Goal: Find specific page/section: Find specific page/section

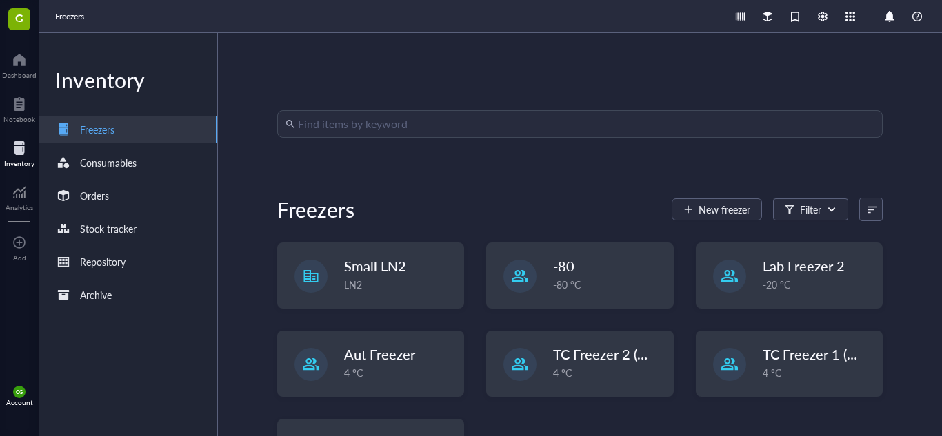
click at [461, 133] on input "search" at bounding box center [586, 124] width 576 height 26
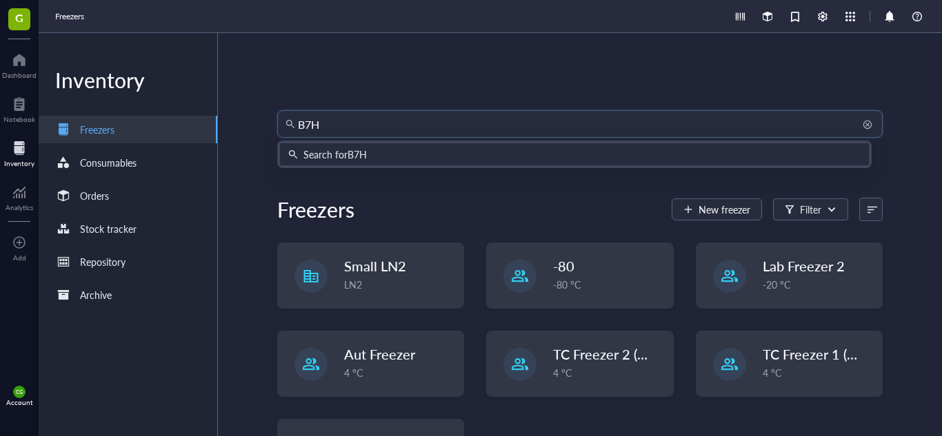
type input "B7H6"
click at [463, 150] on div "Search for B7H6" at bounding box center [574, 154] width 572 height 15
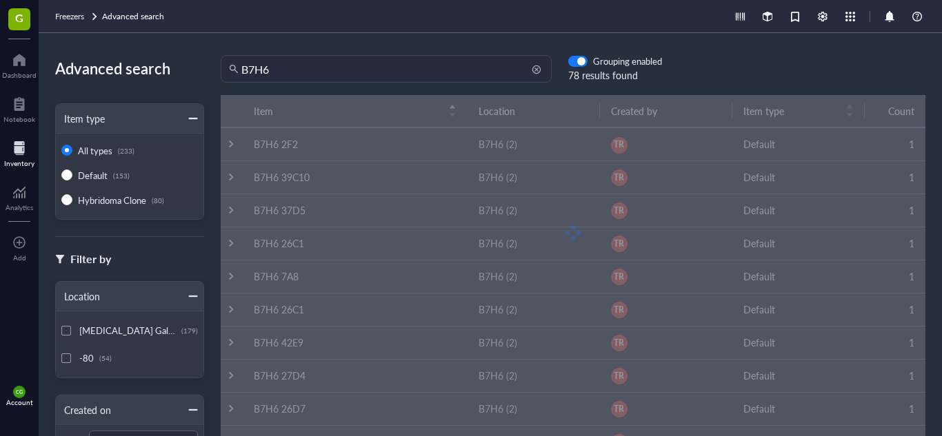
click at [358, 57] on input "B7H6" at bounding box center [392, 69] width 302 height 26
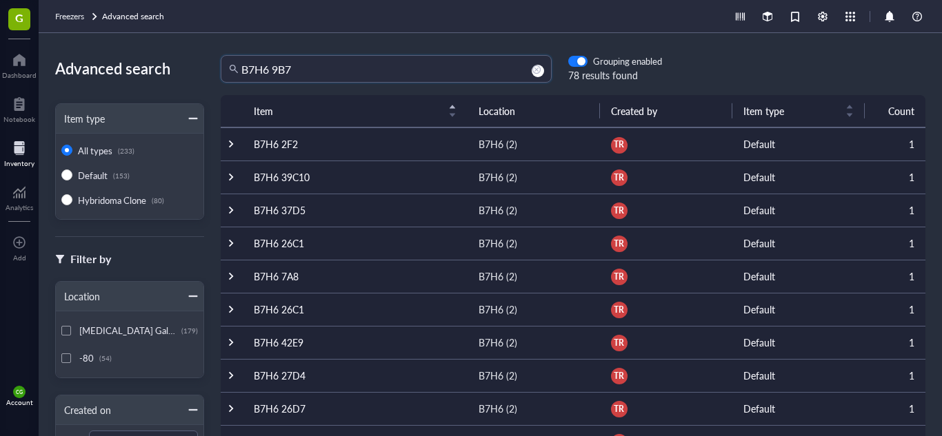
type input "B7H6 9B7"
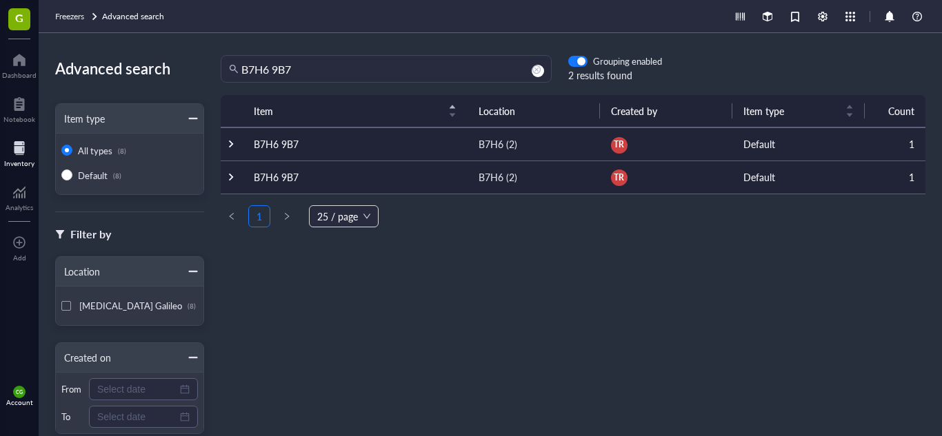
click at [385, 144] on td "B7H6 9B7" at bounding box center [355, 144] width 225 height 33
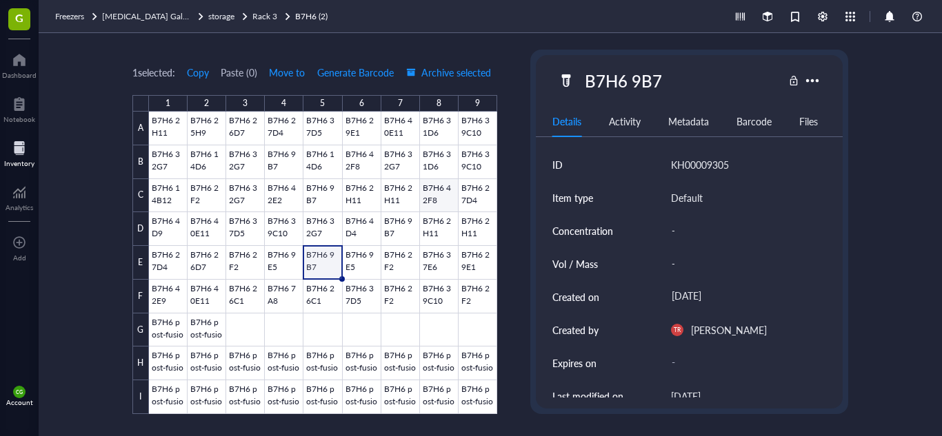
click at [427, 194] on div at bounding box center [323, 263] width 348 height 303
click at [267, 19] on span "Rack 3" at bounding box center [264, 16] width 25 height 12
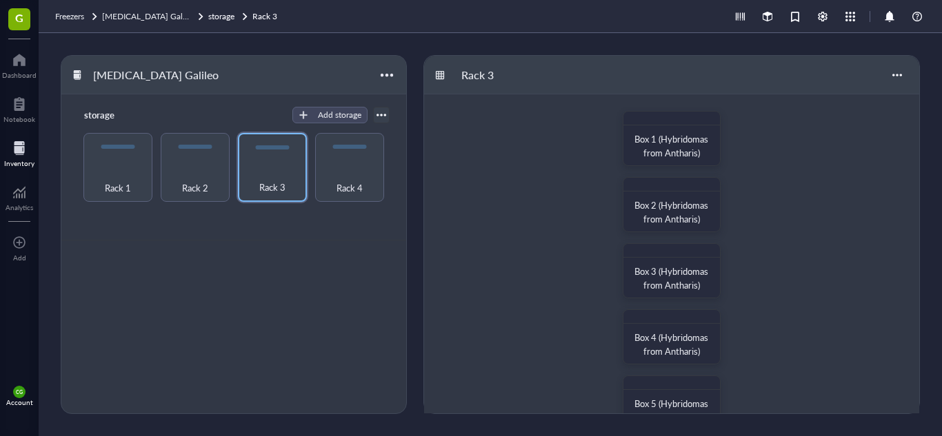
click at [850, 217] on div "Box 1 (Hybridomas from Antharis) Box 2 (Hybridomas from Antharis) Box 3 (Hybrid…" at bounding box center [671, 436] width 495 height 684
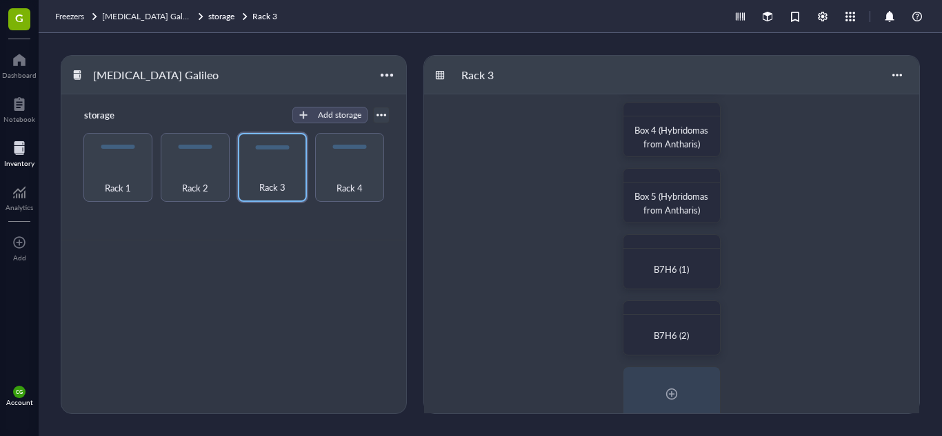
scroll to position [221, 0]
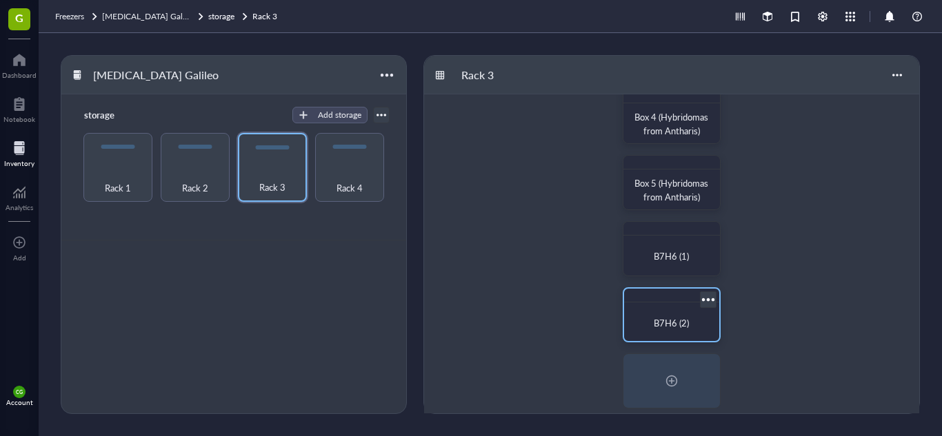
click at [656, 330] on div "B7H6 (2)" at bounding box center [671, 323] width 84 height 30
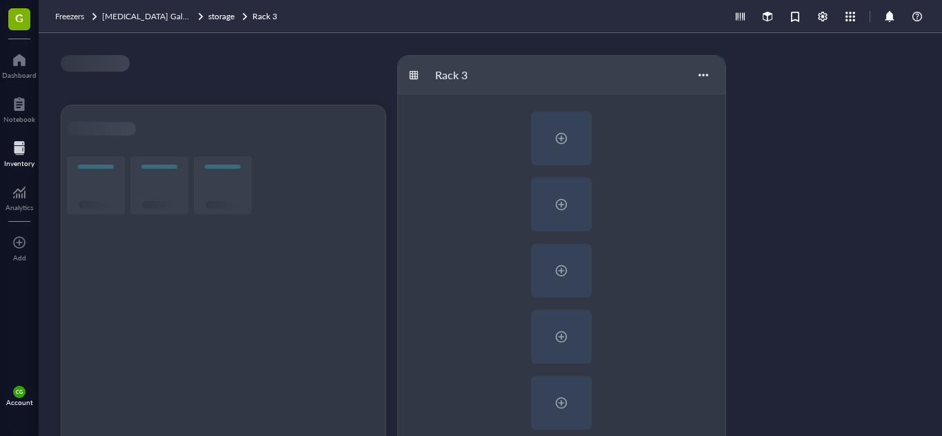
scroll to position [1, 0]
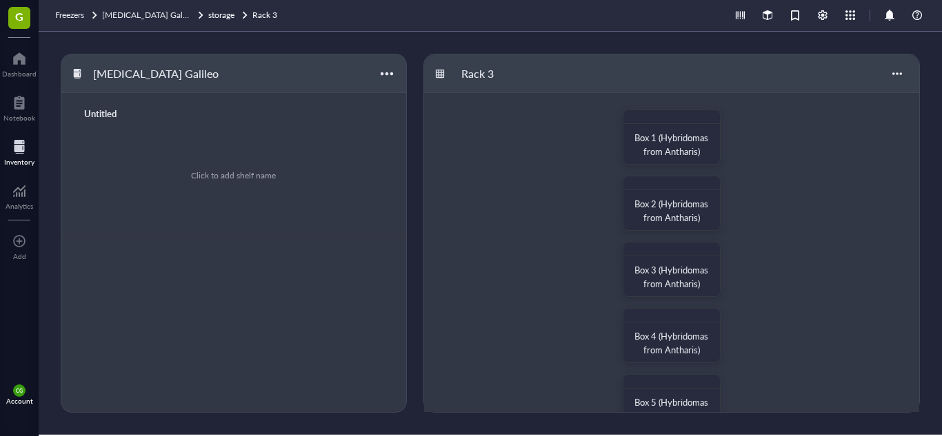
click at [871, 239] on div "Box 1 (Hybridomas from Antharis) Box 2 (Hybridomas from Antharis) Box 3 (Hybrid…" at bounding box center [671, 435] width 495 height 684
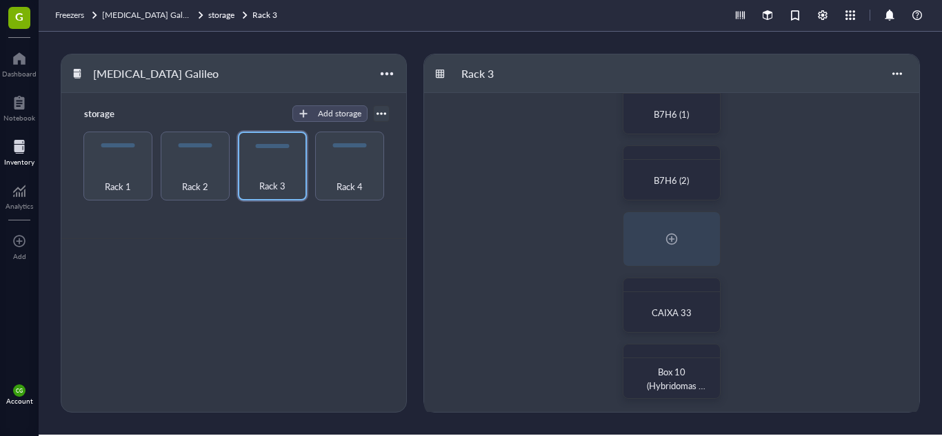
scroll to position [365, 0]
